Goal: Task Accomplishment & Management: Use online tool/utility

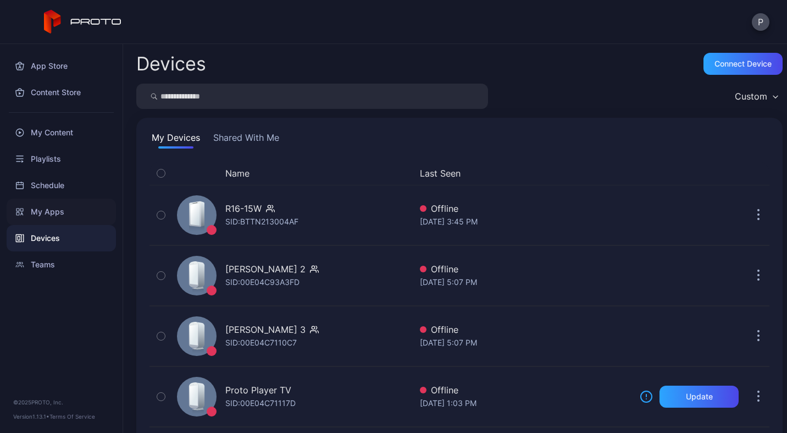
click at [67, 206] on div "My Apps" at bounding box center [61, 211] width 109 height 26
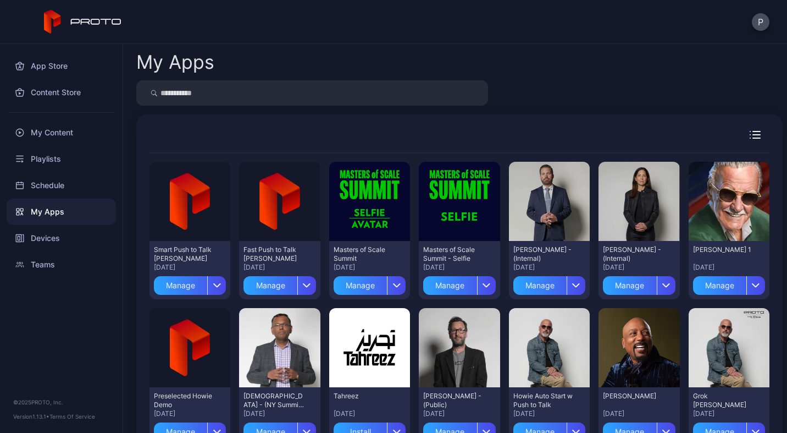
click at [207, 94] on input "search" at bounding box center [312, 92] width 352 height 25
type input "********"
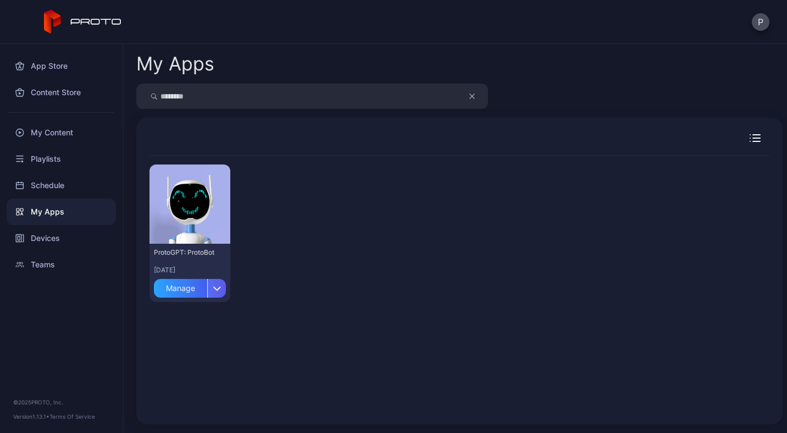
click at [216, 284] on div "button" at bounding box center [216, 288] width 19 height 19
click at [212, 205] on div "Preview" at bounding box center [190, 203] width 81 height 79
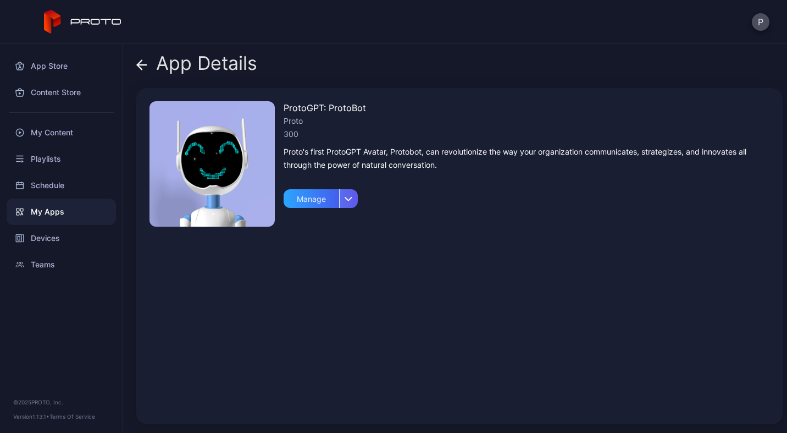
click at [353, 202] on div "button" at bounding box center [348, 198] width 19 height 19
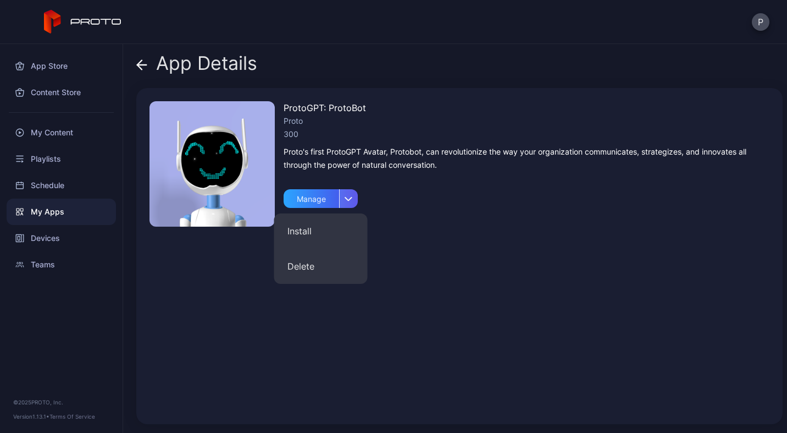
click at [353, 202] on div "button" at bounding box center [348, 198] width 19 height 19
